Goal: Information Seeking & Learning: Learn about a topic

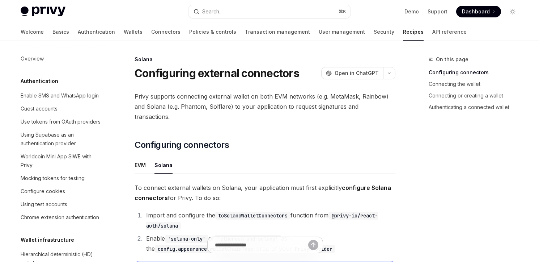
click at [233, 7] on button "Search... ⌘ K" at bounding box center [270, 11] width 162 height 13
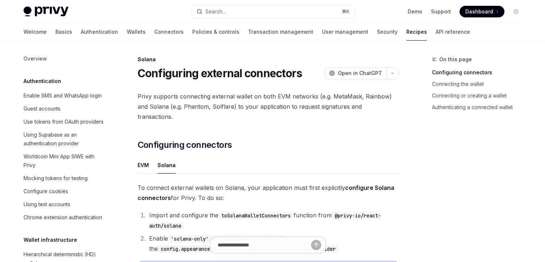
scroll to position [1167, 0]
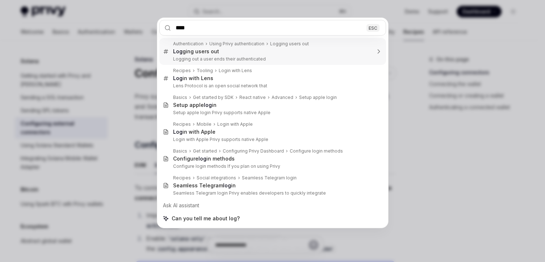
type input "*****"
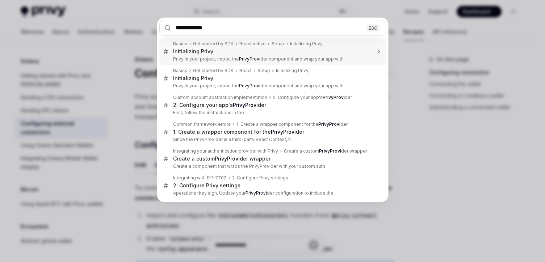
type input "**********"
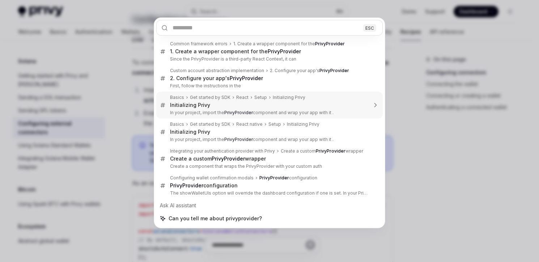
scroll to position [22, 0]
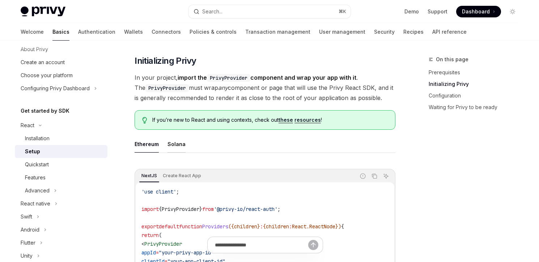
click at [174, 147] on button "Solana" at bounding box center [177, 143] width 18 height 17
type textarea "*"
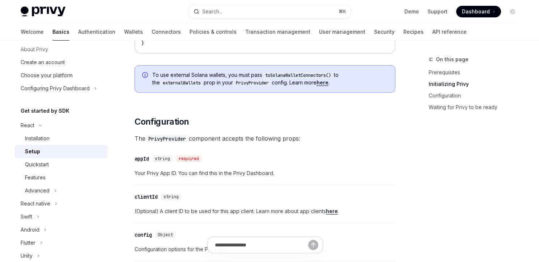
scroll to position [555, 0]
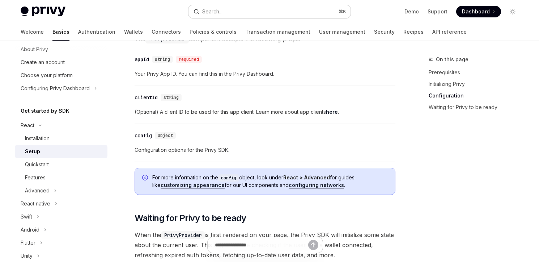
click at [236, 9] on button "Search... ⌘ K" at bounding box center [270, 11] width 162 height 13
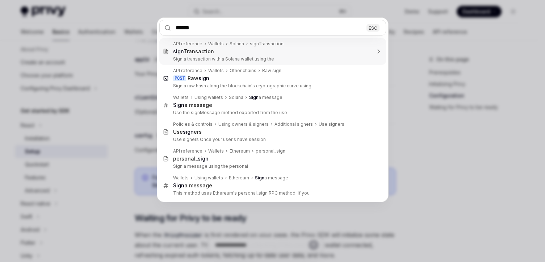
type input "*******"
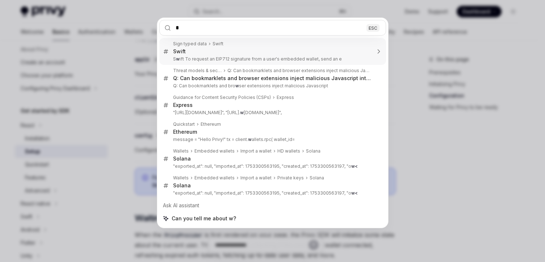
type input "**"
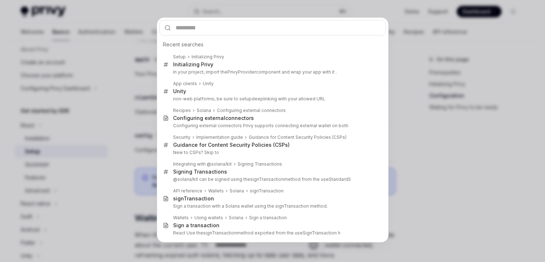
click at [129, 76] on div "Recent searches Setup Initializing Privy Initializing Privy In your project, im…" at bounding box center [272, 131] width 545 height 262
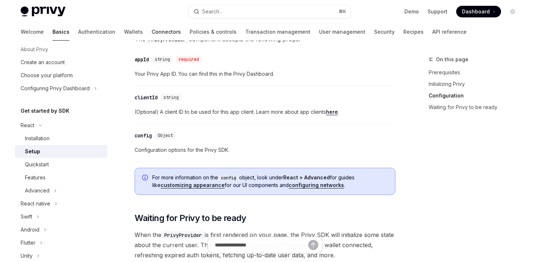
click at [152, 29] on link "Connectors" at bounding box center [166, 31] width 29 height 17
type textarea "*"
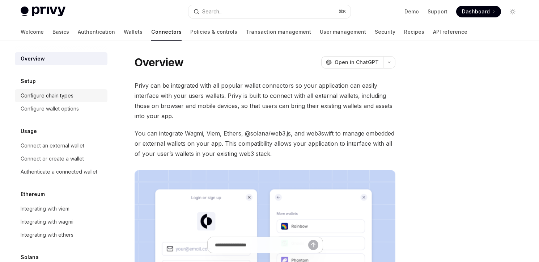
click at [80, 98] on div "Configure chain types" at bounding box center [62, 95] width 82 height 9
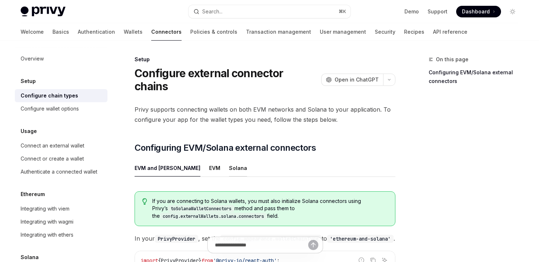
click at [229, 159] on button "Solana" at bounding box center [238, 167] width 18 height 17
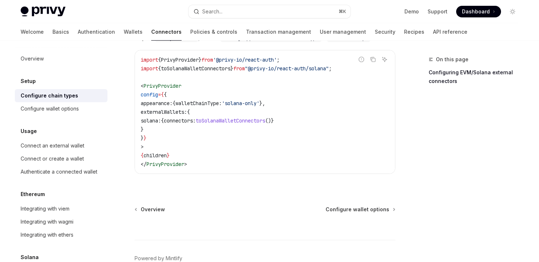
scroll to position [228, 0]
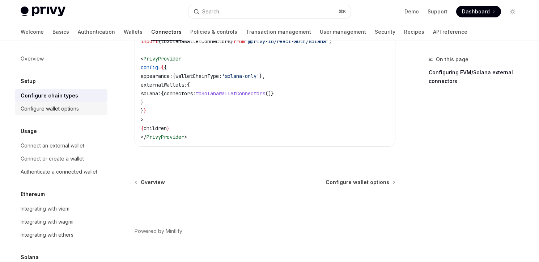
click at [73, 110] on div "Configure wallet options" at bounding box center [50, 108] width 58 height 9
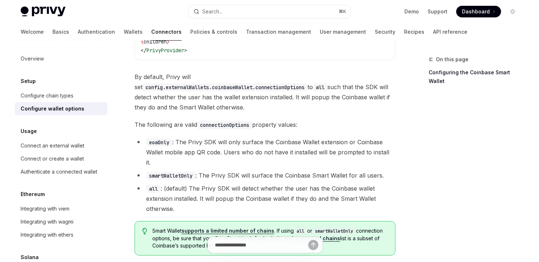
scroll to position [1033, 0]
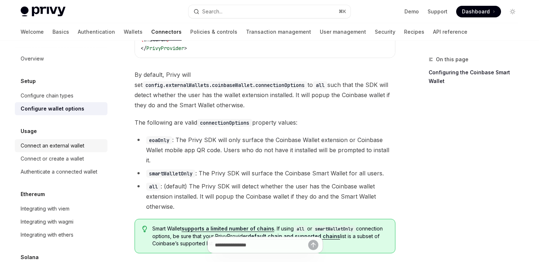
click at [88, 143] on div "Connect an external wallet" at bounding box center [62, 145] width 82 height 9
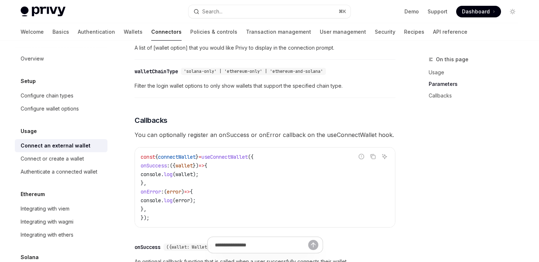
scroll to position [534, 0]
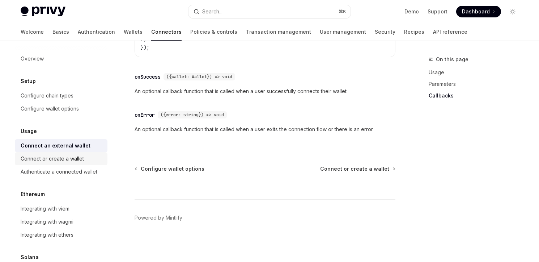
click at [69, 164] on link "Connect or create a wallet" at bounding box center [61, 158] width 93 height 13
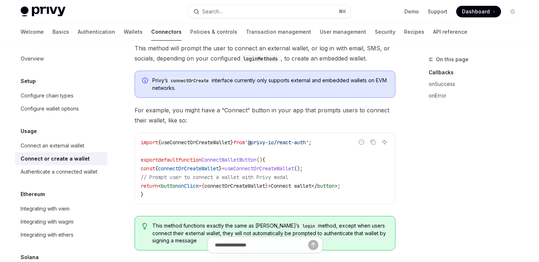
scroll to position [171, 0]
click at [72, 172] on div "Authenticate a connected wallet" at bounding box center [59, 171] width 77 height 9
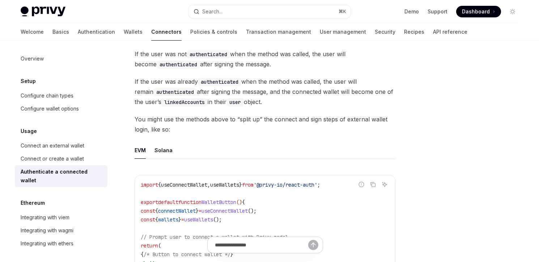
scroll to position [292, 0]
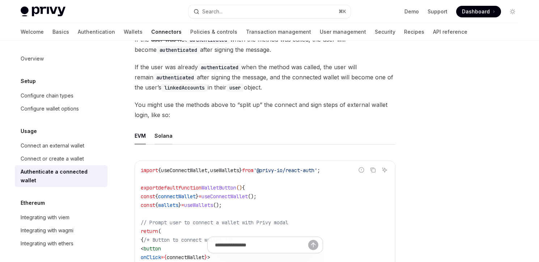
click at [160, 133] on button "Solana" at bounding box center [164, 135] width 18 height 17
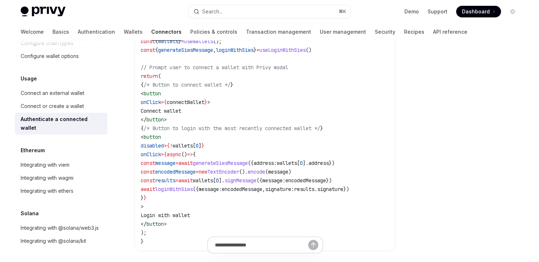
scroll to position [61, 0]
click at [51, 240] on div "Integrating with @solana/kit" at bounding box center [53, 240] width 65 height 9
type textarea "*"
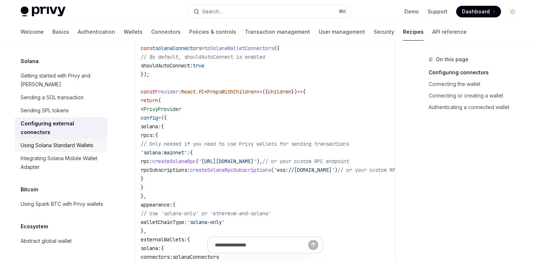
scroll to position [309, 0]
